Goal: Task Accomplishment & Management: Use online tool/utility

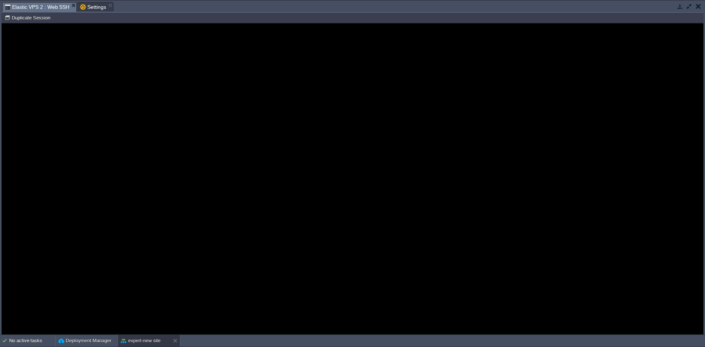
click at [678, 6] on button "button" at bounding box center [679, 6] width 7 height 7
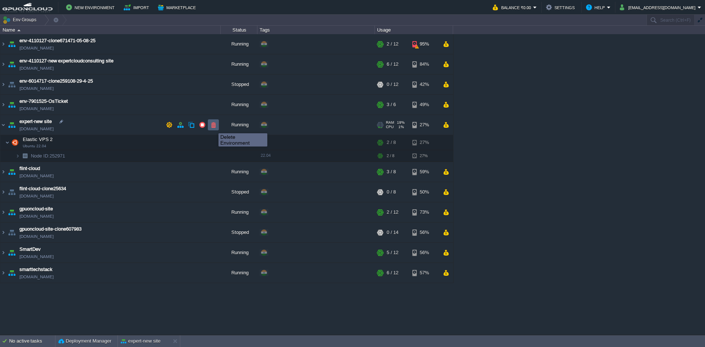
click at [213, 127] on button "button" at bounding box center [213, 124] width 7 height 7
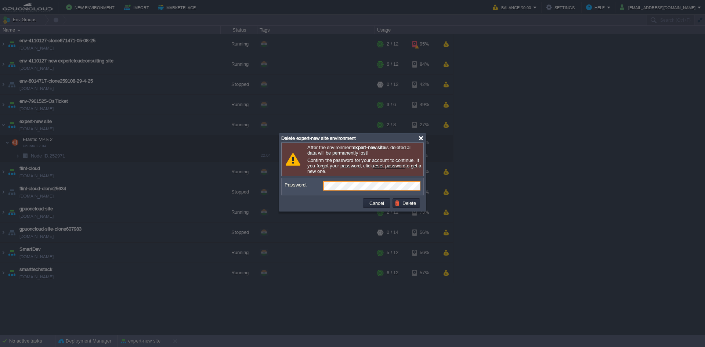
click at [421, 138] on div at bounding box center [421, 138] width 6 height 6
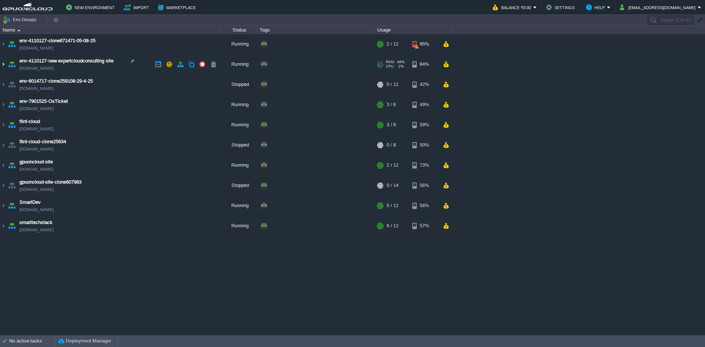
click at [4, 64] on img at bounding box center [3, 64] width 6 height 20
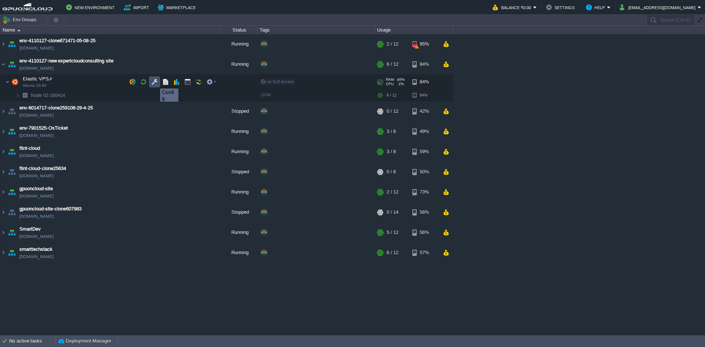
click at [154, 82] on button "button" at bounding box center [154, 82] width 7 height 7
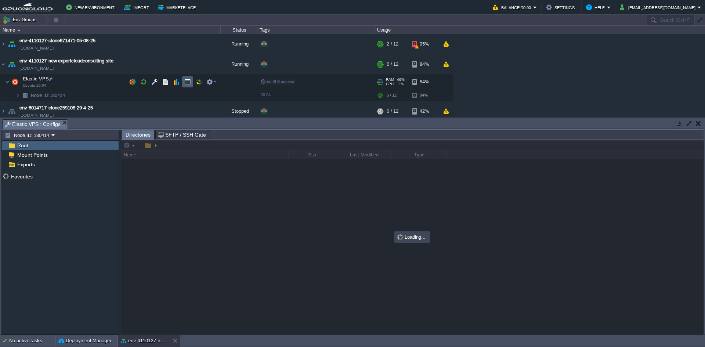
click at [188, 83] on button "button" at bounding box center [187, 82] width 7 height 7
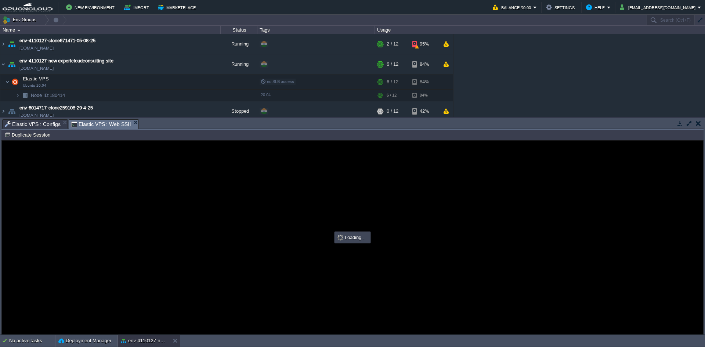
click at [688, 121] on button "button" at bounding box center [688, 123] width 7 height 7
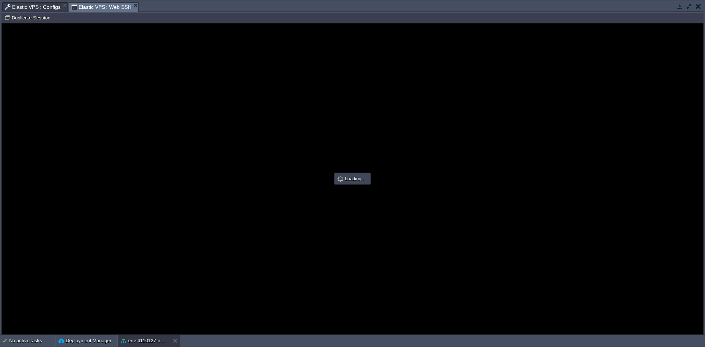
type input "#000000"
